Goal: Task Accomplishment & Management: Complete application form

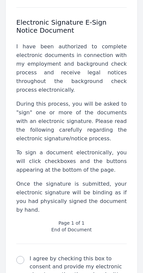
scroll to position [415, 0]
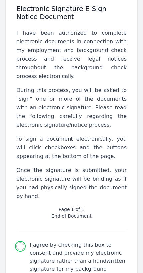
click at [20, 242] on input "I agree by checking this box to consent and provide my electronic signature rat…" at bounding box center [20, 246] width 8 height 8
checkbox input "true"
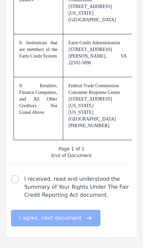
scroll to position [2225, 0]
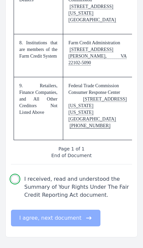
click at [17, 183] on input "I received, read and understood the Summary of Your Rights Under The Fair Credi…" at bounding box center [15, 179] width 8 height 8
checkbox input "true"
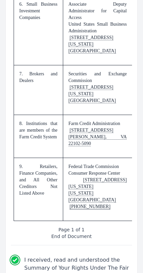
scroll to position [2037, 0]
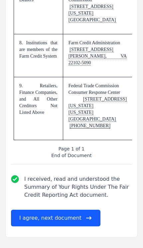
click at [77, 226] on button "I agree, next document" at bounding box center [56, 218] width 90 height 17
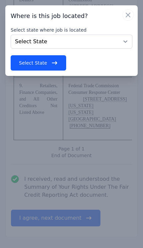
click at [121, 45] on select "Select State [US_STATE] [US_STATE] [US_STATE] [US_STATE] [US_STATE] [US_STATE] …" at bounding box center [72, 42] width 122 height 14
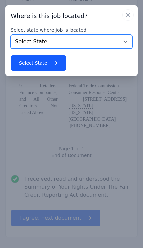
select select "GA"
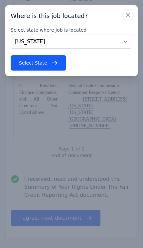
click at [56, 61] on icon "button" at bounding box center [54, 63] width 7 height 7
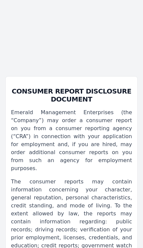
scroll to position [79, 0]
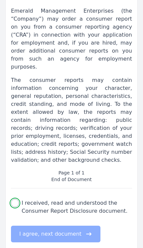
click at [17, 199] on input "I received, read and understood the Consumer Report Disclosure document." at bounding box center [15, 203] width 8 height 8
checkbox input "true"
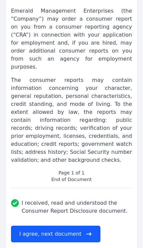
click at [79, 226] on button "I agree, next document" at bounding box center [56, 234] width 90 height 17
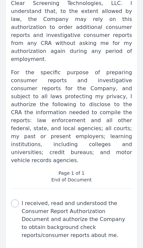
scroll to position [151, 0]
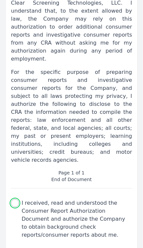
click at [13, 199] on input "I received, read and understood the Consumer Report Authorization Document and …" at bounding box center [15, 203] width 8 height 8
checkbox input "true"
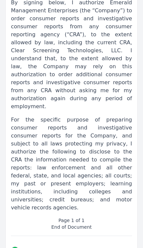
select select
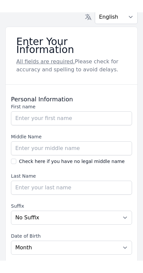
scroll to position [0, 0]
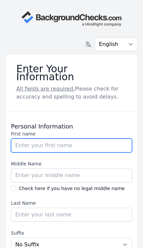
click at [94, 139] on input "First name" at bounding box center [71, 145] width 121 height 14
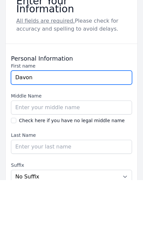
type input "Davon"
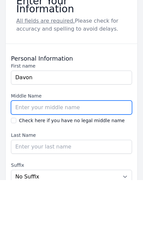
click at [107, 168] on input "Middle Name" at bounding box center [71, 175] width 121 height 14
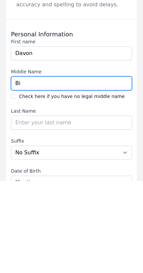
type input "B"
type input "Terimaine"
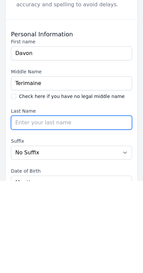
click at [94, 208] on input "Last Name" at bounding box center [71, 215] width 121 height 14
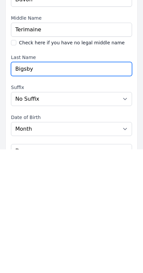
type input "Bigsby"
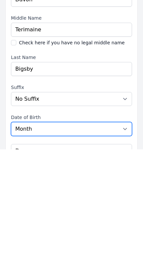
click at [100, 245] on select "Month [DATE] - [DATE] - [DATE] - [DATE] - [DATE] - [DATE] - [DATE] - [DATE] - […" at bounding box center [71, 252] width 121 height 14
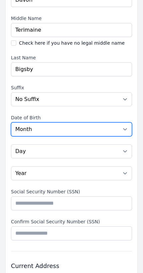
select select "02"
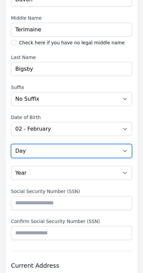
click at [90, 144] on select "Day 01 02 03 04 05 06 07 08 09 10 11 12 13 14 15 16 17 18 19 20 21 22 23 24 25 …" at bounding box center [71, 151] width 121 height 14
select select "13"
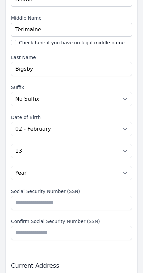
click at [84, 166] on select "Year [DATE] 2006 2005 2004 2003 2002 2001 2000 1999 1998 1997 1996 1995 1994 19…" at bounding box center [71, 173] width 121 height 14
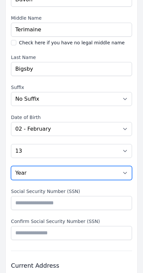
select select "1997"
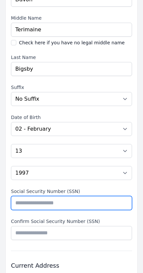
click at [90, 196] on input "Social Security Number (SSN)" at bounding box center [71, 203] width 121 height 14
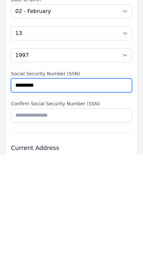
type input "*********"
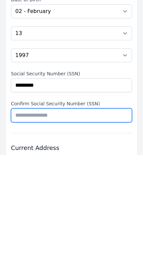
click at [101, 226] on input "Confirm Social Security Number (SSN)" at bounding box center [71, 233] width 121 height 14
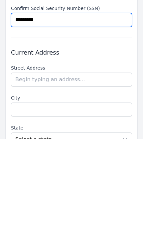
type input "*********"
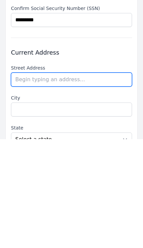
click at [106, 181] on input "text" at bounding box center [71, 188] width 121 height 14
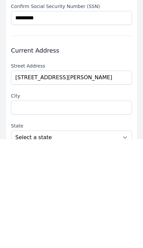
click at [0, 0] on li "[STREET_ADDRESS][PERSON_NAME]" at bounding box center [0, 0] width 0 height 0
type input "[STREET_ADDRESS][PERSON_NAME]"
type input "Lithonia"
select select "GA"
type input "30038"
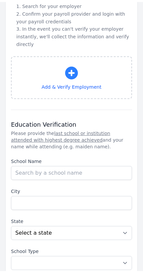
scroll to position [665, 0]
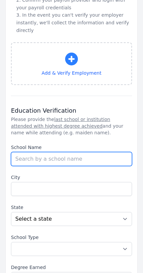
click at [94, 152] on input "School Name" at bounding box center [71, 159] width 121 height 14
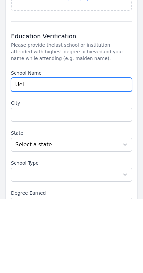
type input "Uei"
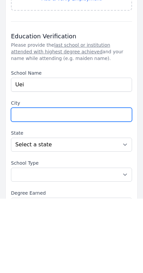
click at [99, 182] on input "City" at bounding box center [71, 189] width 121 height 14
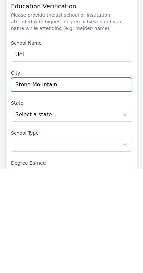
type input "Stone Mountain"
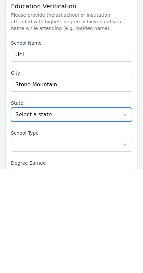
click at [104, 212] on select "Select a state [US_STATE] [US_STATE] [US_STATE] [US_STATE] [US_STATE] [US_STATE…" at bounding box center [71, 219] width 121 height 14
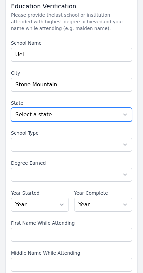
select select "GA"
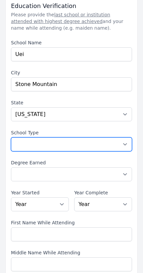
click at [93, 137] on select "Select a School Type High School U.S. College or [GEOGRAPHIC_DATA] (Non-U.S.) O…" at bounding box center [71, 144] width 121 height 14
select select "other"
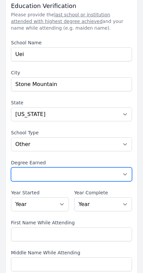
click at [106, 167] on select "Select a Degree No degree or incomplete High School Diploma or GED Associate's …" at bounding box center [71, 174] width 121 height 14
select select "other"
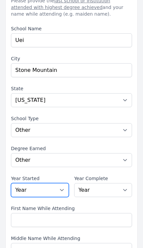
click at [19, 184] on select "Year [DATE] 2024 2023 2022 2021 2020 2019 2018 2017 2016 2015 2014 2013 2012 20…" at bounding box center [40, 190] width 58 height 14
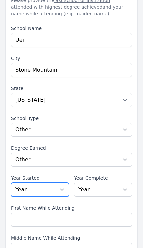
select select "2024"
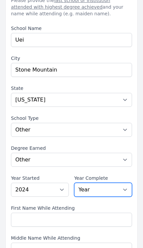
click at [111, 183] on select "Year [DATE] 2024 2023 2022 2021 2020 2019 2018 2017 2016 2015 2014 2013 2012 20…" at bounding box center [103, 190] width 58 height 14
select select "2025"
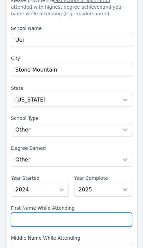
click at [100, 213] on input "First Name While Attending" at bounding box center [71, 220] width 121 height 14
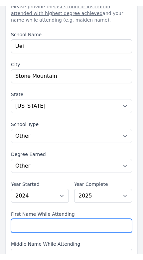
scroll to position [818, 0]
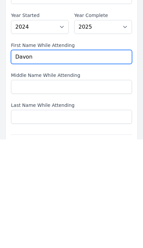
type input "Davon"
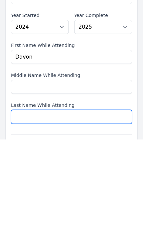
click at [22, 218] on input "Last Name While Attending" at bounding box center [71, 225] width 121 height 14
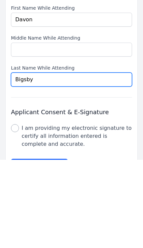
scroll to position [923, 0]
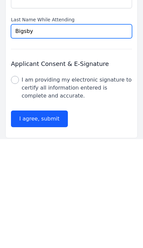
type input "Bigsby"
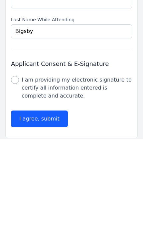
click at [13, 185] on input "I am providing my electronic signature to certify all information entered is co…" at bounding box center [15, 189] width 8 height 8
checkbox input "true"
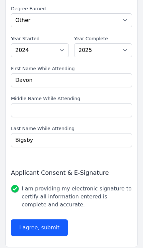
click at [51, 219] on button "I agree, submit" at bounding box center [39, 227] width 57 height 17
click at [46, 219] on button "I agree, submit" at bounding box center [39, 227] width 57 height 17
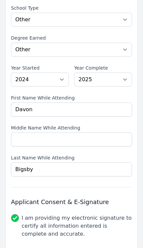
scroll to position [893, 0]
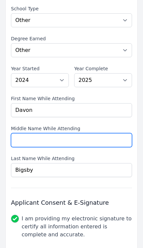
click at [81, 133] on input "Middle Name While Attending" at bounding box center [71, 140] width 121 height 14
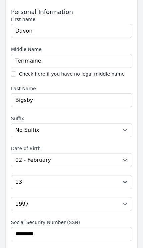
scroll to position [106, 0]
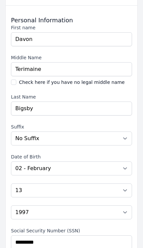
type input "[PERSON_NAME]"
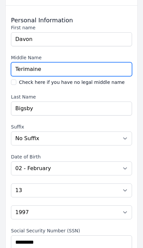
click at [25, 64] on input "Terimaine" at bounding box center [71, 69] width 121 height 14
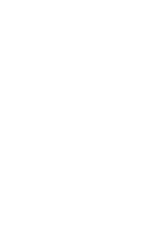
scroll to position [920, 0]
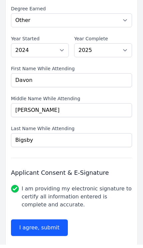
type input "[PERSON_NAME]"
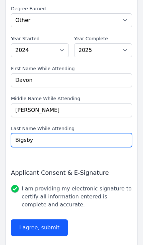
click at [46, 136] on input "Bigsby" at bounding box center [71, 143] width 121 height 14
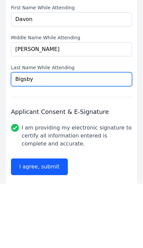
scroll to position [923, 0]
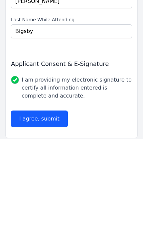
click at [47, 219] on button "I agree, submit" at bounding box center [39, 227] width 57 height 17
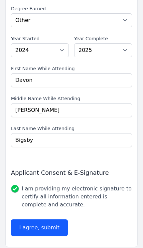
click at [47, 219] on button "I agree, submit" at bounding box center [39, 227] width 57 height 17
click at [50, 219] on button "I agree, submit" at bounding box center [39, 227] width 57 height 17
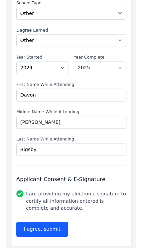
scroll to position [909, 0]
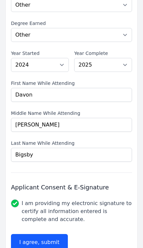
click at [35, 238] on button "I agree, submit" at bounding box center [39, 242] width 57 height 17
click at [29, 234] on button "I agree, submit" at bounding box center [39, 242] width 57 height 17
click at [16, 199] on input "I am providing my electronic signature to certify all information entered is co…" at bounding box center [15, 203] width 8 height 8
checkbox input "true"
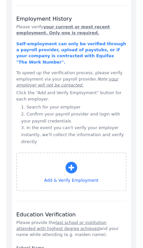
scroll to position [551, 0]
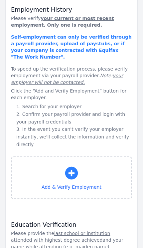
click at [84, 166] on button "Add & Verify Employment" at bounding box center [71, 177] width 121 height 43
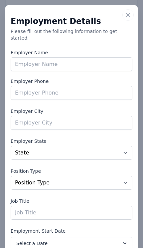
scroll to position [0, 0]
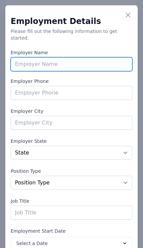
click at [111, 60] on input "text" at bounding box center [72, 64] width 122 height 14
type input "People ready"
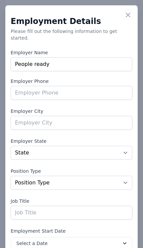
click at [102, 86] on input "tel" at bounding box center [72, 93] width 122 height 14
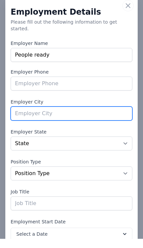
click at [113, 116] on input "text" at bounding box center [72, 123] width 122 height 14
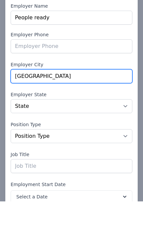
type input "[GEOGRAPHIC_DATA]"
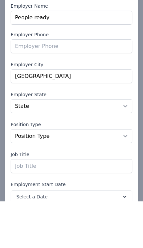
click at [107, 146] on select "State [US_STATE] [US_STATE] [US_STATE] [US_STATE] [US_STATE] [US_STATE] [US_STA…" at bounding box center [72, 153] width 122 height 14
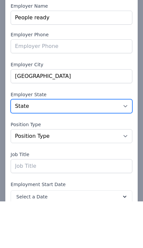
scroll to position [586, 0]
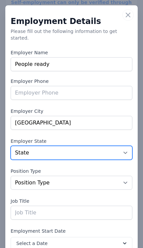
select select "GA"
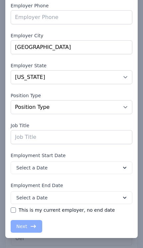
scroll to position [75, 0]
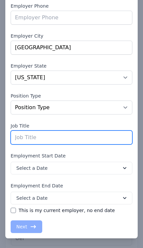
click at [117, 137] on input "text" at bounding box center [72, 137] width 122 height 14
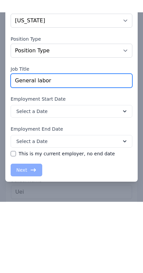
scroll to position [61, 0]
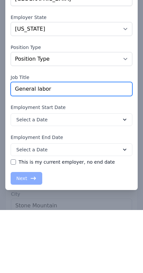
type input "General labor"
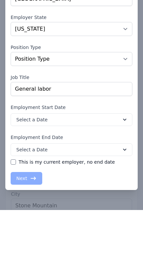
click at [117, 176] on button "Select a Date" at bounding box center [72, 182] width 122 height 13
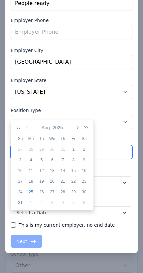
click at [131, 145] on input "General labor" at bounding box center [72, 152] width 122 height 14
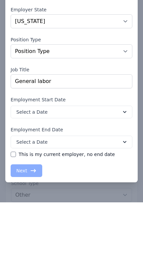
click at [122, 179] on icon at bounding box center [124, 182] width 7 height 7
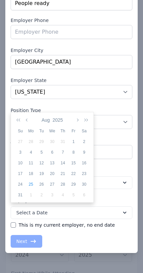
click at [29, 120] on icon "button" at bounding box center [27, 119] width 3 height 5
click at [28, 119] on icon "button" at bounding box center [27, 119] width 3 height 5
click at [27, 118] on icon "button" at bounding box center [27, 119] width 3 height 5
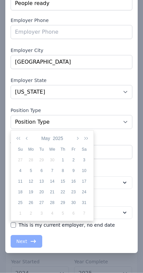
click at [29, 137] on icon "button" at bounding box center [27, 137] width 3 height 5
click at [26, 135] on icon "button" at bounding box center [27, 137] width 3 height 5
click at [85, 173] on div "8" at bounding box center [84, 170] width 11 height 6
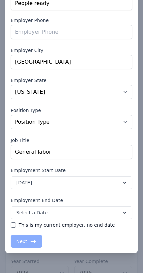
click at [15, 222] on input "This is my current employer, no end date" at bounding box center [13, 224] width 5 height 5
checkbox input "true"
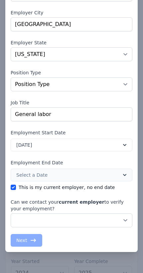
scroll to position [98, 0]
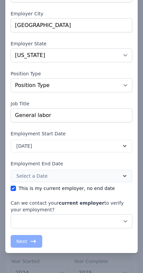
click at [101, 214] on select "No, do not contact my current employer Yes, you may contact my current employer" at bounding box center [72, 221] width 122 height 14
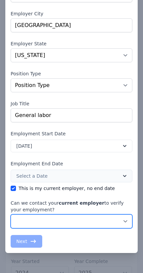
select select "false"
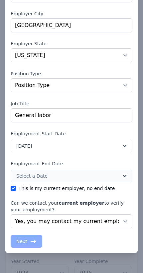
click at [34, 239] on div "Next" at bounding box center [72, 241] width 122 height 13
click at [32, 238] on div "Next" at bounding box center [72, 241] width 122 height 13
click at [31, 235] on div "Next" at bounding box center [72, 241] width 122 height 13
click at [28, 235] on div "Next" at bounding box center [72, 241] width 122 height 13
click at [28, 225] on div "Employment Details Please fill out the following information to get started. Em…" at bounding box center [72, 84] width 122 height 328
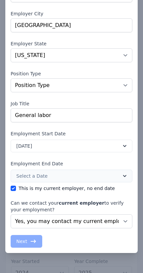
click at [27, 235] on div "Next" at bounding box center [72, 241] width 122 height 13
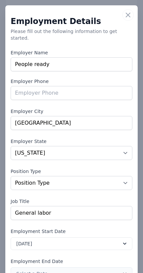
scroll to position [0, 0]
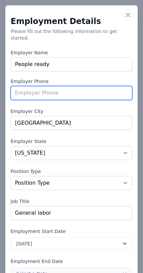
click at [93, 91] on input "tel" at bounding box center [72, 93] width 122 height 14
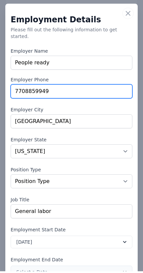
type input "7708859949"
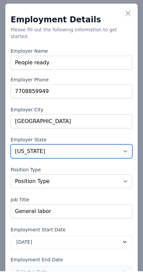
click at [132, 146] on select "State [US_STATE] [US_STATE] [US_STATE] [US_STATE] [US_STATE] [US_STATE] [US_STA…" at bounding box center [72, 153] width 122 height 14
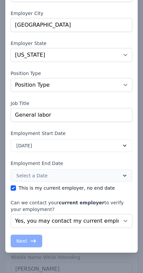
scroll to position [98, 0]
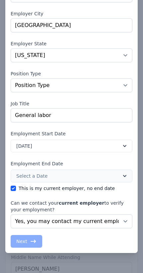
click at [30, 235] on div "Next" at bounding box center [72, 241] width 122 height 13
click at [101, 248] on div "​ Close Employment Details Please fill out the following information to get sta…" at bounding box center [71, 90] width 143 height 377
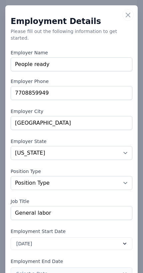
scroll to position [0, 0]
click at [130, 13] on icon "button" at bounding box center [128, 15] width 4 height 4
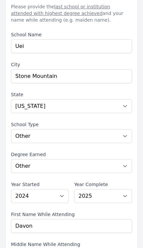
scroll to position [923, 0]
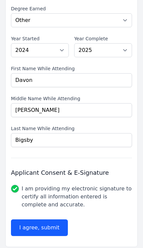
click at [47, 219] on button "I agree, submit" at bounding box center [39, 227] width 57 height 17
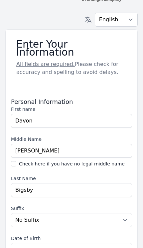
scroll to position [16, 0]
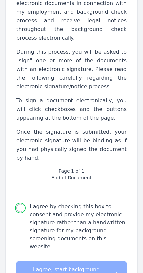
click at [17, 204] on input "I agree by checking this box to consent and provide my electronic signature rat…" at bounding box center [20, 208] width 8 height 8
checkbox input "true"
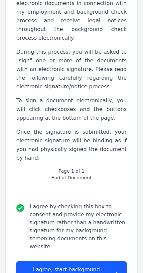
click at [99, 248] on button "I agree, start background check documents" at bounding box center [71, 273] width 111 height 25
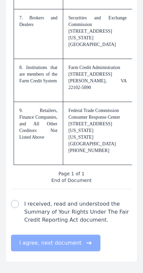
scroll to position [2212, 0]
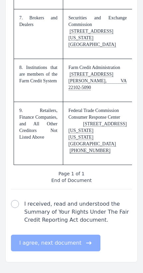
click at [13, 211] on div "fair credit reporting act check I received, read and understood the Summary of …" at bounding box center [71, 212] width 121 height 24
click at [17, 205] on input "I received, read and understood the Summary of Your Rights Under The Fair Credi…" at bounding box center [15, 204] width 8 height 8
checkbox input "true"
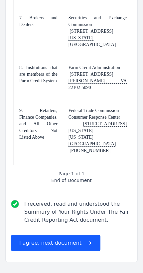
click at [77, 243] on button "I agree, next document" at bounding box center [56, 242] width 90 height 17
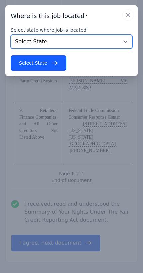
click at [20, 38] on select "Select State [US_STATE] [US_STATE] [US_STATE] [US_STATE] [US_STATE] [US_STATE] …" at bounding box center [72, 42] width 122 height 14
select select "GA"
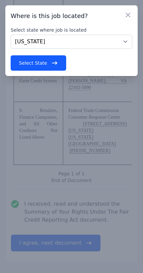
click at [24, 63] on button "Select State" at bounding box center [39, 62] width 56 height 15
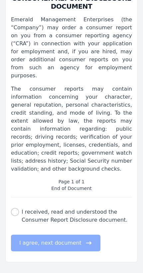
scroll to position [55, 0]
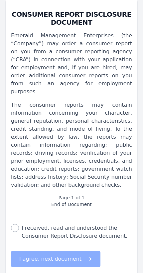
click at [13, 224] on div "consumer report disclosure check I received, read and understood the Consumer R…" at bounding box center [71, 232] width 121 height 16
click at [18, 224] on input "I received, read and understood the Consumer Report Disclosure document." at bounding box center [15, 228] width 8 height 8
checkbox input "true"
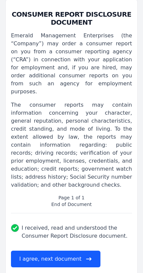
click at [86, 248] on icon "button" at bounding box center [88, 258] width 5 height 3
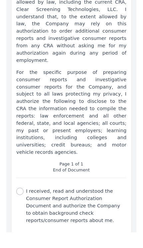
scroll to position [151, 0]
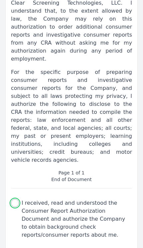
click at [13, 199] on input "I received, read and understood the Consumer Report Authorization Document and …" at bounding box center [15, 203] width 8 height 8
checkbox input "true"
select select
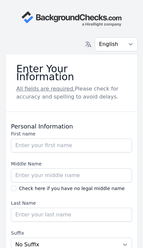
scroll to position [0, 0]
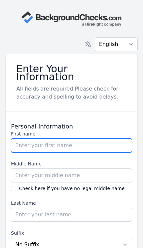
click at [100, 138] on input "First name" at bounding box center [71, 145] width 121 height 14
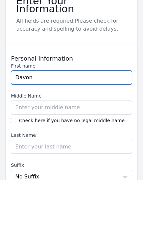
type input "Davon"
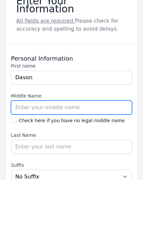
click at [20, 168] on input "Middle Name" at bounding box center [71, 175] width 121 height 14
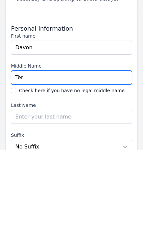
type input "[PERSON_NAME]"
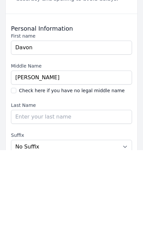
scroll to position [98, 0]
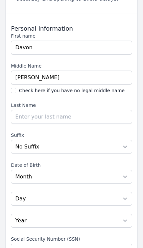
click at [104, 110] on input "Last Name" at bounding box center [71, 117] width 121 height 14
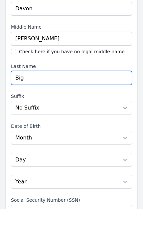
type input "Bigsby"
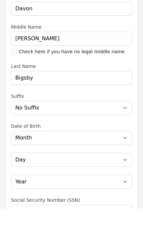
scroll to position [137, 0]
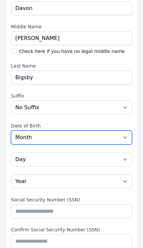
click at [113, 131] on select "Month [DATE] - [DATE] - [DATE] - [DATE] - [DATE] - [DATE] - [DATE] - [DATE] - […" at bounding box center [71, 137] width 121 height 14
select select "02"
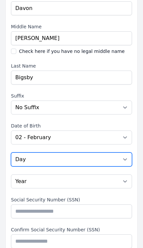
click at [106, 152] on select "Day 01 02 03 04 05 06 07 08 09 10 11 12 13 14 15 16 17 18 19 20 21 22 23 24 25 …" at bounding box center [71, 159] width 121 height 14
select select "13"
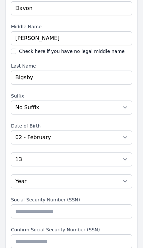
click at [96, 175] on select "Year [DATE] 2006 2005 2004 2003 2002 2001 2000 1999 1998 1997 1996 1995 1994 19…" at bounding box center [71, 181] width 121 height 14
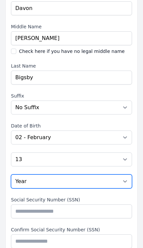
select select "1997"
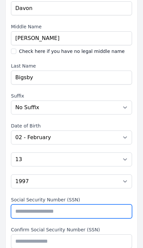
click at [93, 204] on input "Social Security Number (SSN)" at bounding box center [71, 211] width 121 height 14
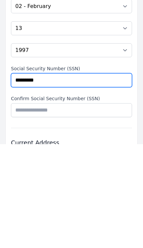
type input "*********"
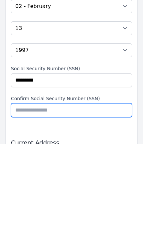
click at [85, 207] on input "Confirm Social Security Number (SSN)" at bounding box center [71, 214] width 121 height 14
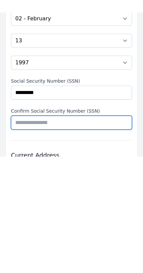
scroll to position [192, 0]
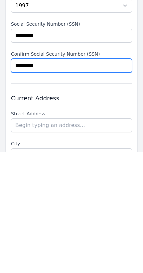
type input "*********"
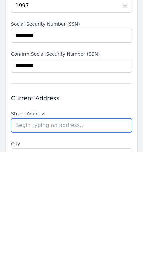
click at [104, 239] on input "text" at bounding box center [71, 246] width 121 height 14
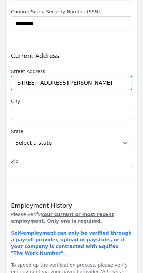
scroll to position [356, 0]
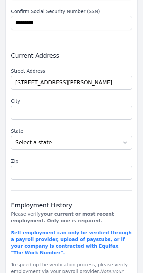
click at [0, 0] on li "[STREET_ADDRESS][PERSON_NAME]" at bounding box center [0, 0] width 0 height 0
type input "[STREET_ADDRESS][PERSON_NAME]"
type input "Lithonia"
select select "GA"
type input "30038"
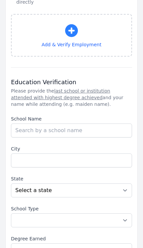
scroll to position [693, 0]
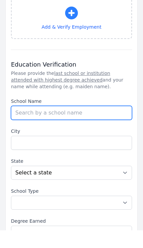
click at [103, 124] on input "School Name" at bounding box center [71, 131] width 121 height 14
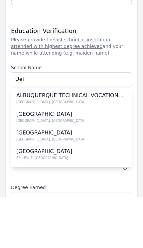
scroll to position [745, 0]
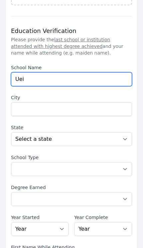
click at [85, 75] on input "Uei" at bounding box center [71, 79] width 121 height 14
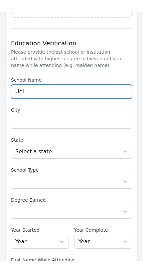
scroll to position [744, 0]
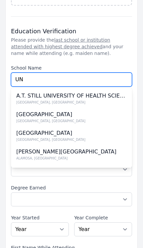
type input "U"
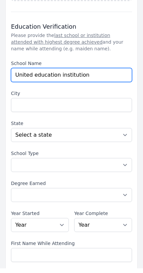
type input "United education institution"
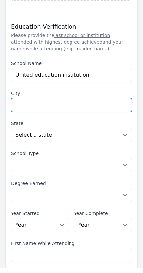
click at [115, 103] on input "City" at bounding box center [71, 110] width 121 height 14
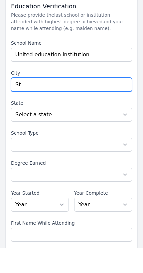
type input "Stone Mountain"
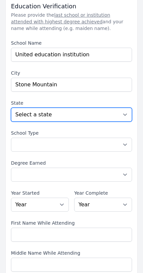
click at [103, 108] on select "Select a state [US_STATE] [US_STATE] [US_STATE] [US_STATE] [US_STATE] [US_STATE…" at bounding box center [71, 115] width 121 height 14
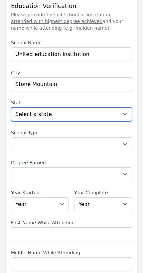
select select "GA"
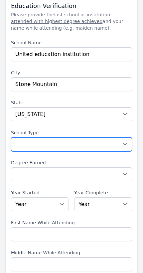
click at [107, 137] on select "Select a School Type High School U.S. College or [GEOGRAPHIC_DATA] (Non-U.S.) O…" at bounding box center [71, 144] width 121 height 14
select select "other"
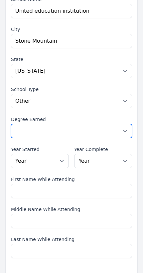
click at [98, 124] on select "Select a Degree No degree or incomplete High School Diploma or GED Associate's …" at bounding box center [71, 131] width 121 height 14
select select "other"
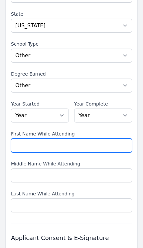
click at [100, 141] on input "First Name While Attending" at bounding box center [71, 146] width 121 height 14
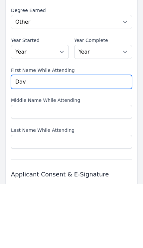
type input "Davon"
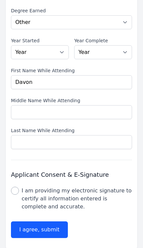
click at [96, 105] on input "Middle Name While Attending" at bounding box center [71, 112] width 121 height 14
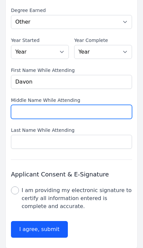
scroll to position [921, 0]
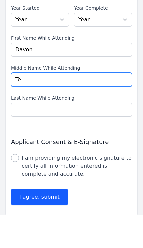
type input "[PERSON_NAME]"
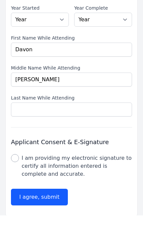
scroll to position [923, 0]
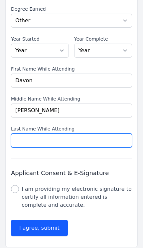
click at [80, 133] on input "Last Name While Attending" at bounding box center [71, 140] width 121 height 14
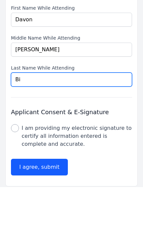
type input "Bigsby"
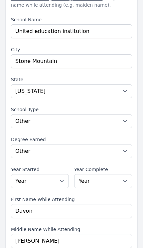
scroll to position [793, 0]
click at [50, 174] on select "Year [DATE] 2024 2023 2022 2021 2020 2019 2018 2017 2016 2015 2014 2013 2012 20…" at bounding box center [40, 181] width 58 height 14
select select "2024"
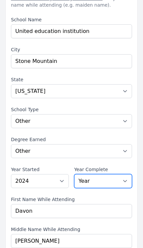
click at [115, 174] on select "Year [DATE] 2024 2023 2022 2021 2020 2019 2018 2017 2016 2015 2014 2013 2012 20…" at bounding box center [103, 181] width 58 height 14
select select "2025"
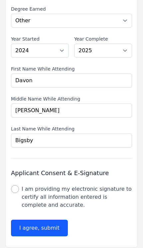
scroll to position [923, 0]
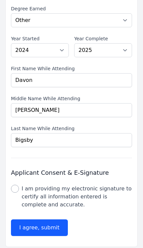
click at [15, 185] on input "I am providing my electronic signature to certify all information entered is co…" at bounding box center [15, 189] width 8 height 8
checkbox input "true"
click at [48, 222] on button "I agree, submit" at bounding box center [39, 227] width 57 height 17
click at [52, 219] on button "I agree, submit" at bounding box center [39, 227] width 57 height 17
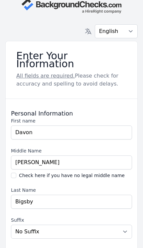
scroll to position [0, 0]
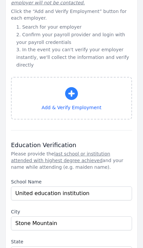
click at [89, 88] on button "Add & Verify Employment" at bounding box center [71, 98] width 121 height 43
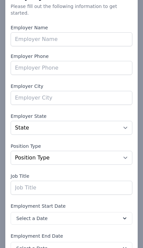
scroll to position [20, 0]
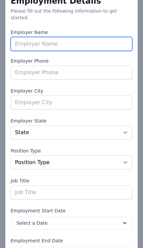
click at [93, 38] on input "text" at bounding box center [72, 44] width 122 height 14
type input "People ready"
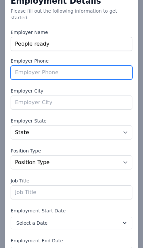
click at [97, 69] on input "tel" at bounding box center [72, 73] width 122 height 14
type input "7704165973"
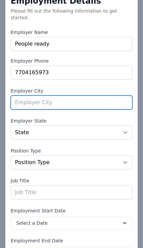
click at [20, 99] on input "text" at bounding box center [72, 103] width 122 height 14
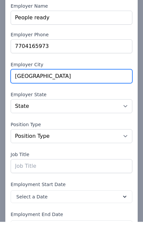
type input "[GEOGRAPHIC_DATA]"
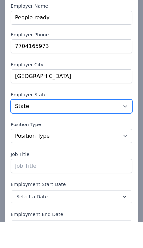
click at [17, 125] on select "State [US_STATE] [US_STATE] [US_STATE] [US_STATE] [US_STATE] [US_STATE] [US_STA…" at bounding box center [72, 132] width 122 height 14
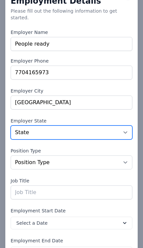
select select "GA"
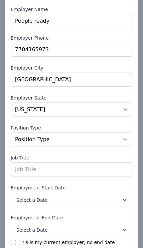
scroll to position [50, 0]
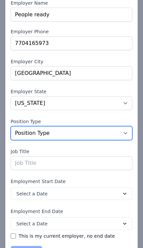
click at [121, 129] on select "Position Type Full Time Part time Self Employed Contract Internship Other" at bounding box center [72, 133] width 122 height 14
select select "parttime"
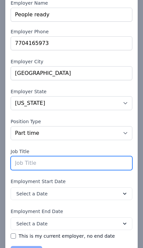
click at [96, 156] on input "text" at bounding box center [72, 163] width 122 height 14
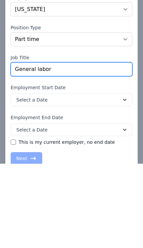
scroll to position [63, 0]
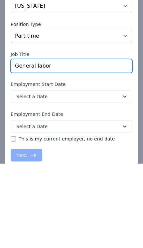
type input "General labor"
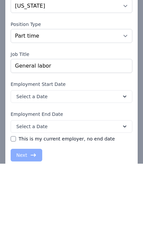
click at [121, 177] on icon at bounding box center [124, 180] width 7 height 7
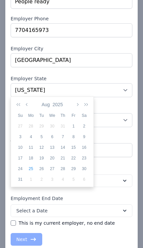
click at [18, 105] on icon "button" at bounding box center [19, 104] width 7 height 5
click at [86, 103] on icon "button" at bounding box center [85, 104] width 7 height 5
click at [28, 105] on icon "button" at bounding box center [27, 104] width 3 height 5
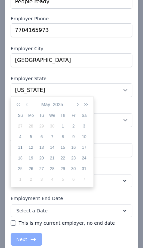
click at [28, 104] on icon "button" at bounding box center [27, 104] width 3 height 5
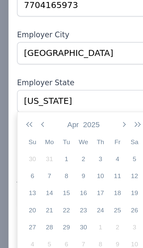
click at [28, 102] on icon "button" at bounding box center [27, 104] width 3 height 5
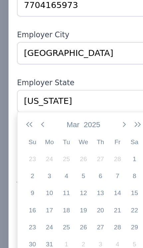
click at [26, 102] on icon "button" at bounding box center [27, 104] width 3 height 5
click at [62, 134] on div "6" at bounding box center [63, 137] width 11 height 6
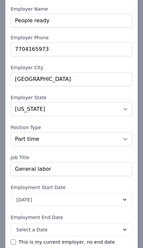
scroll to position [54, 0]
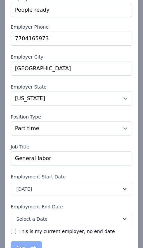
click at [13, 229] on input "This is my current employer, no end date" at bounding box center [13, 231] width 5 height 5
checkbox input "true"
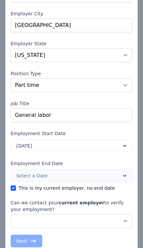
scroll to position [98, 0]
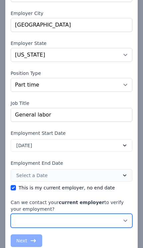
click at [112, 214] on select "No, do not contact my current employer Yes, you may contact my current employer" at bounding box center [72, 221] width 122 height 14
select select "true"
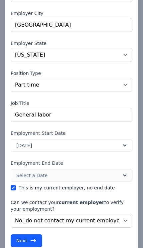
click at [22, 236] on button "Next" at bounding box center [27, 240] width 32 height 13
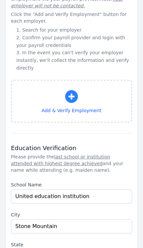
scroll to position [627, 0]
select select "GA"
select select "parttime"
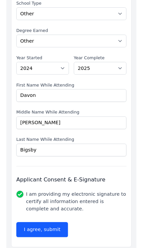
scroll to position [1139, 0]
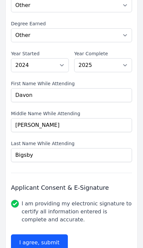
click at [51, 234] on button "I agree, submit" at bounding box center [39, 242] width 57 height 17
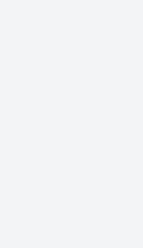
scroll to position [0, 0]
